Goal: Transaction & Acquisition: Subscribe to service/newsletter

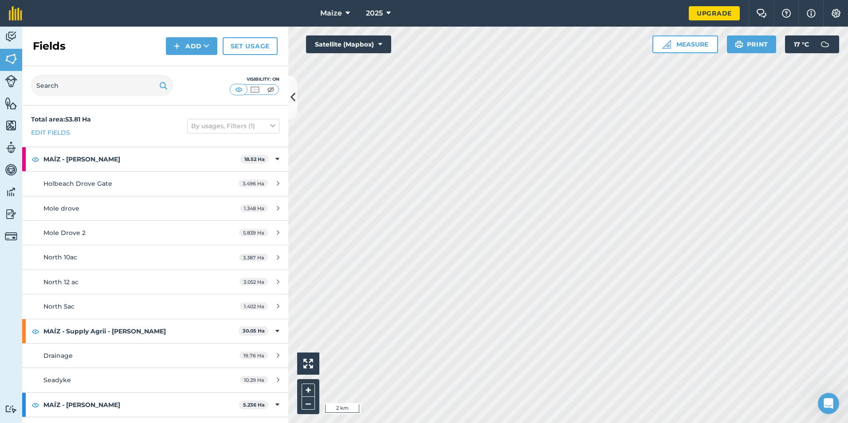
scroll to position [43, 0]
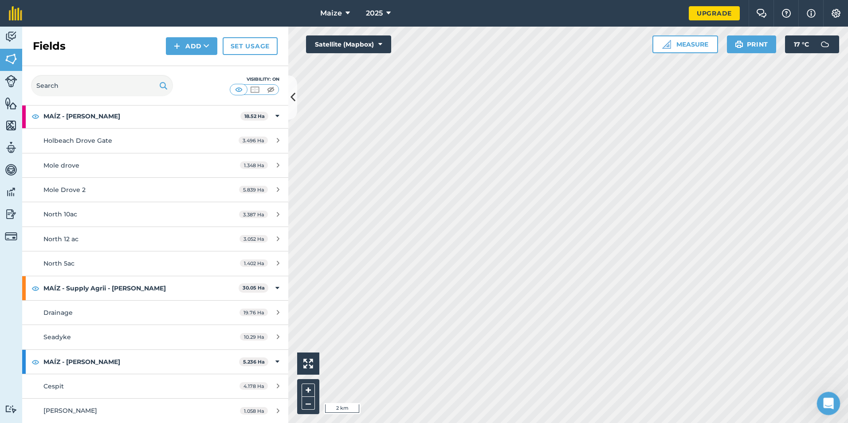
click at [821, 395] on div "Open Intercom Messenger" at bounding box center [826, 401] width 29 height 29
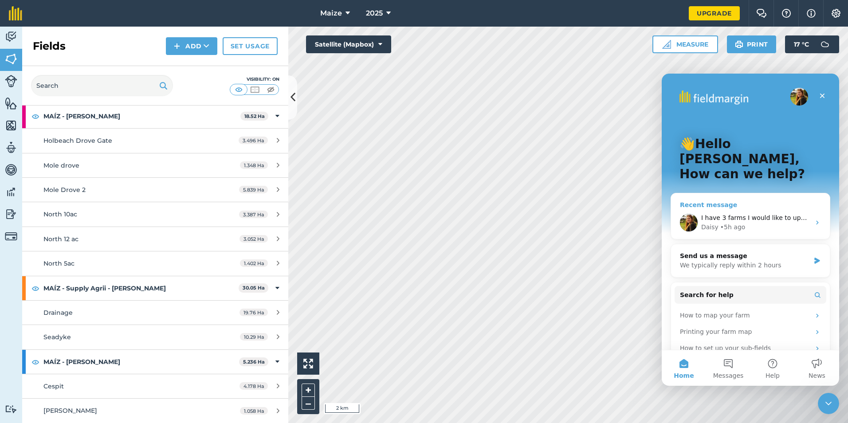
click at [750, 223] on div "Daisy • 5h ago" at bounding box center [755, 227] width 109 height 9
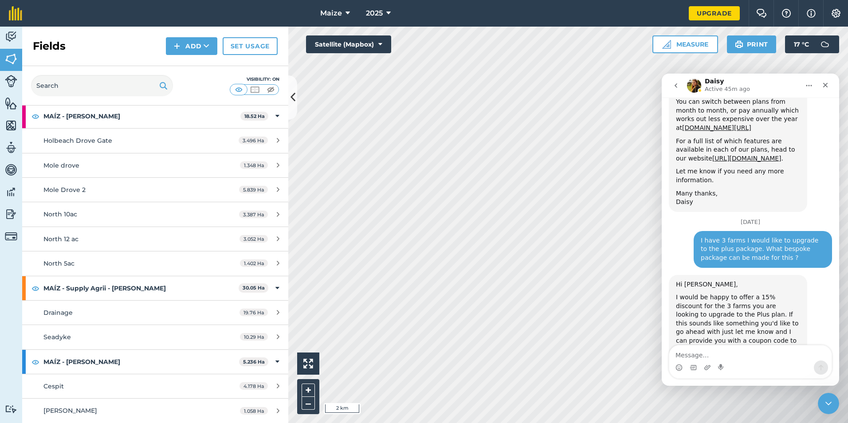
scroll to position [530, 0]
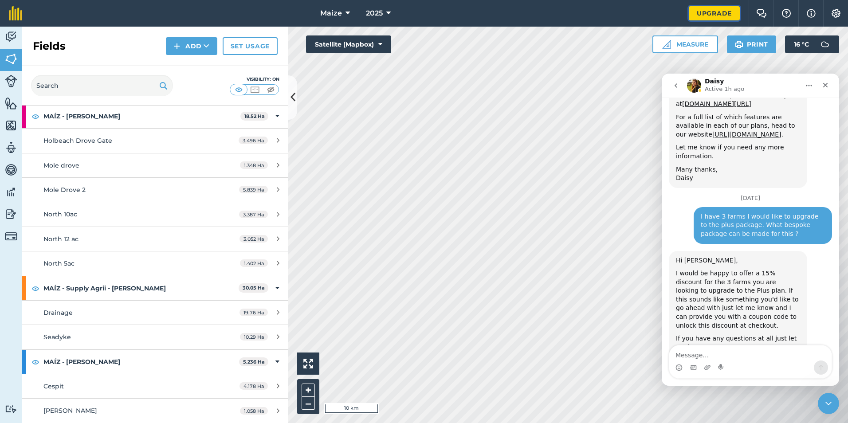
click at [718, 13] on link "Upgrade" at bounding box center [714, 13] width 51 height 14
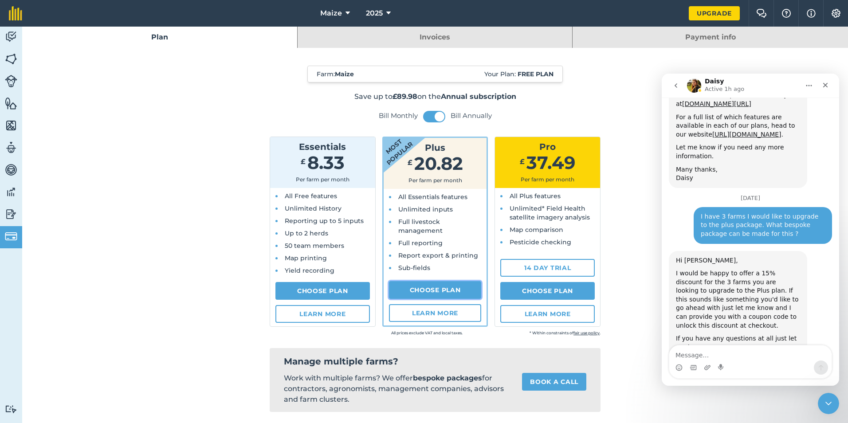
click at [441, 286] on link "Choose Plan" at bounding box center [435, 290] width 93 height 18
select select "9220acf7-288c-4cbd-b74c-53c24f79aa56"
select select "GB"
